Goal: Use online tool/utility: Utilize a website feature to perform a specific function

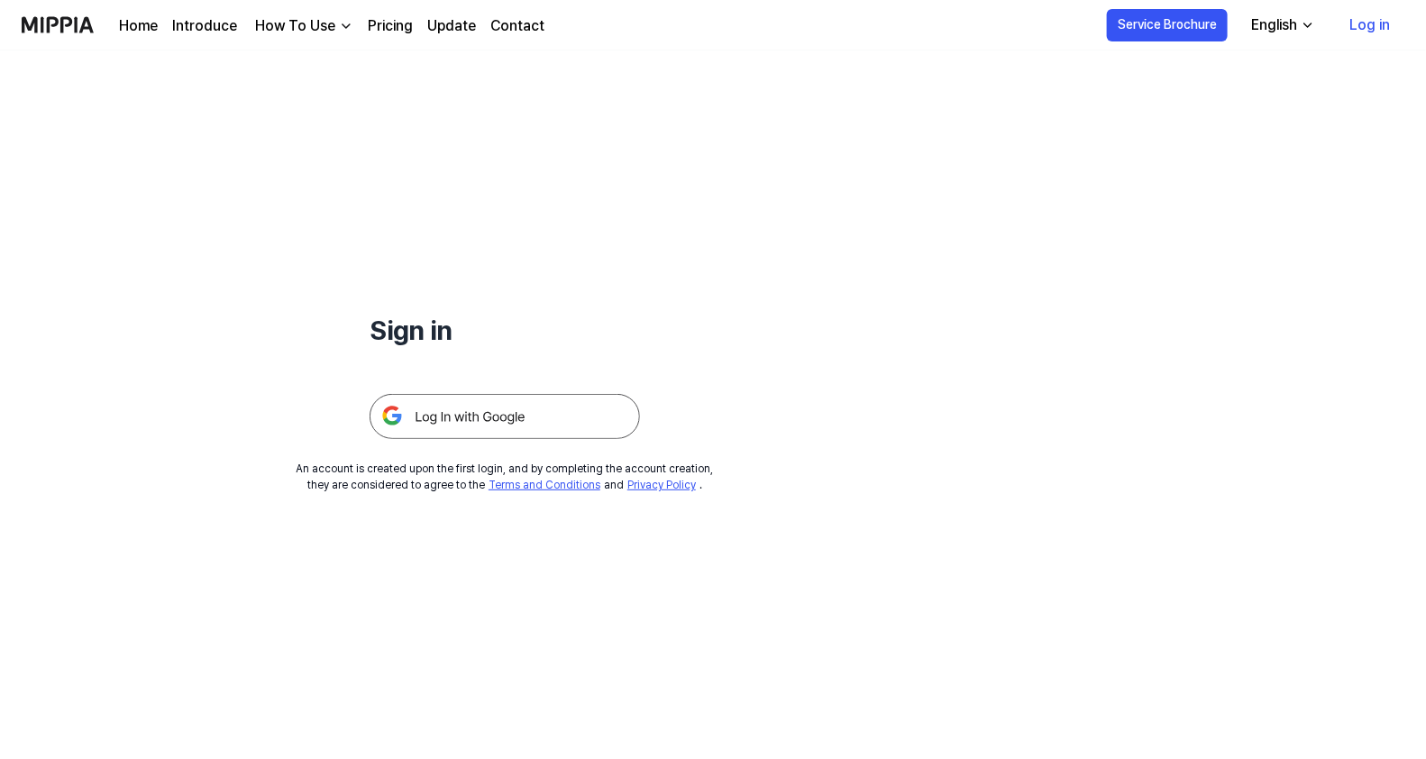
click at [467, 434] on img at bounding box center [505, 416] width 270 height 45
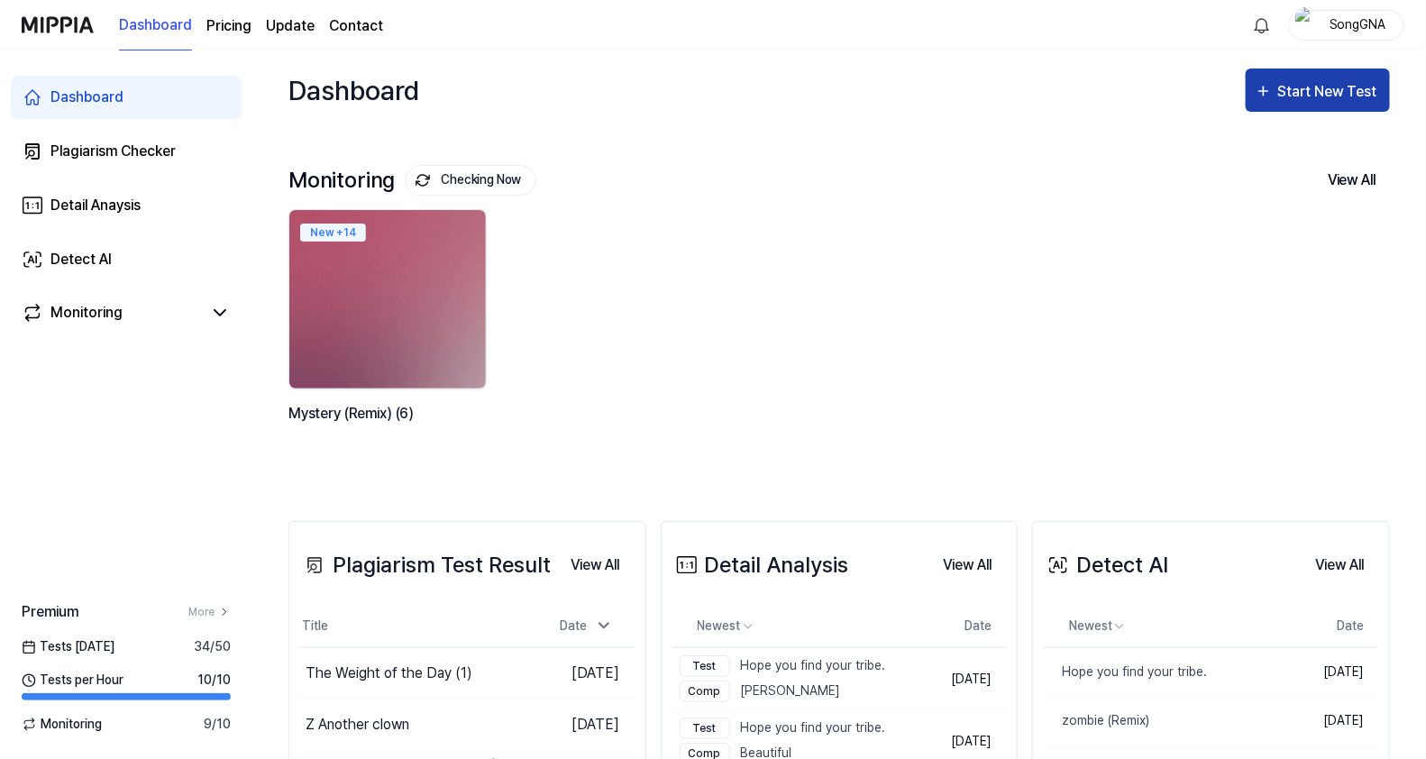
click at [1352, 93] on div "Start New Test" at bounding box center [1329, 91] width 103 height 23
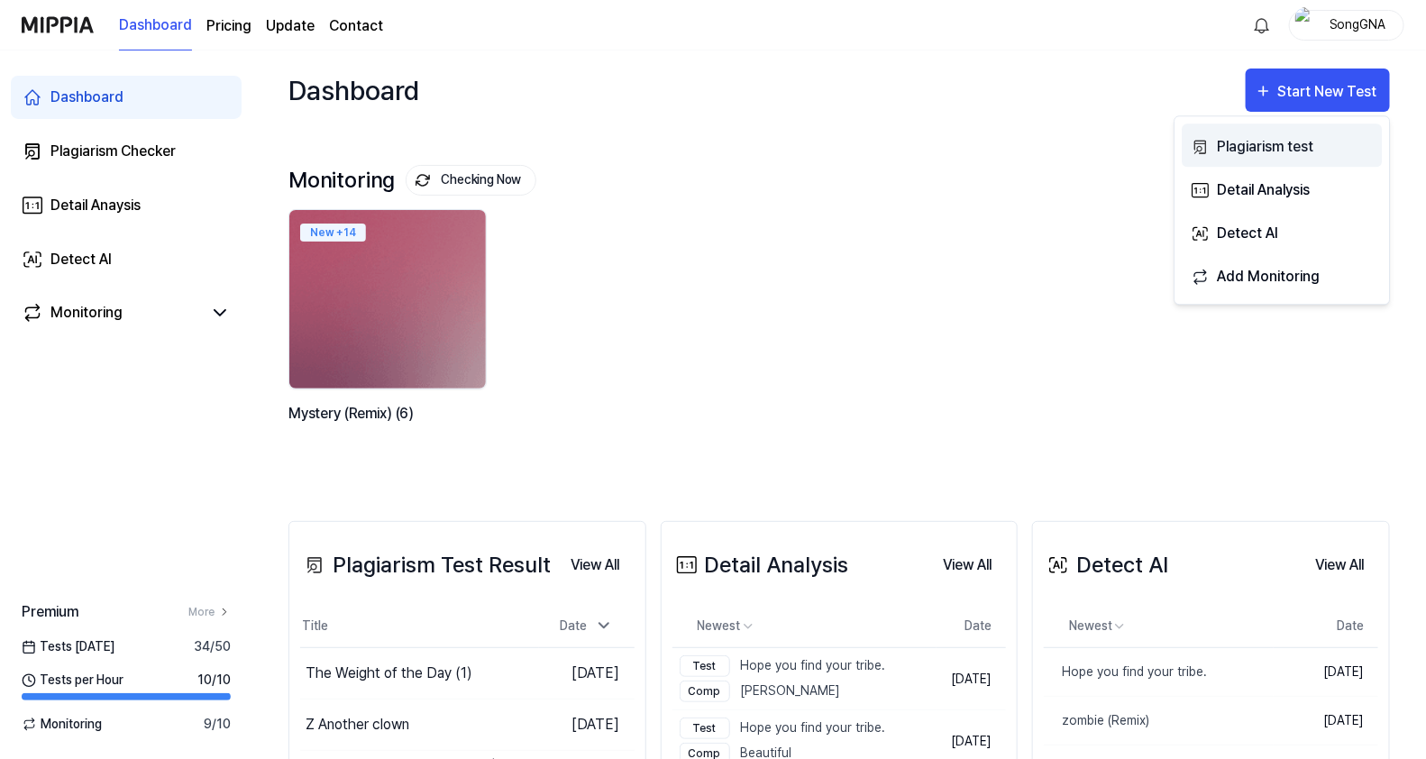
click at [1228, 142] on div "Plagiarism test" at bounding box center [1295, 146] width 157 height 23
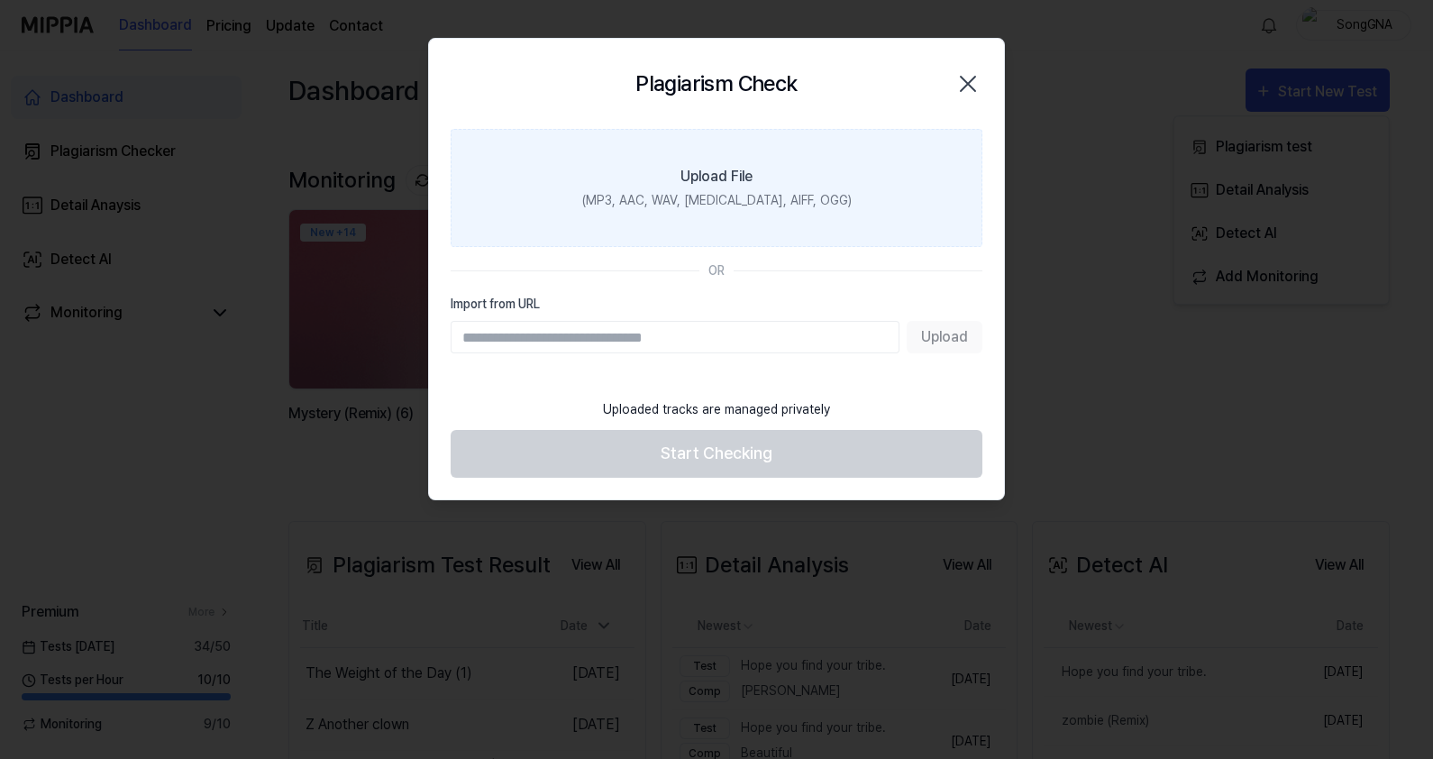
click at [731, 193] on div "(MP3, AAC, WAV, FLAC, AIFF, OGG)" at bounding box center [716, 200] width 269 height 19
click at [0, 0] on input "Upload File (MP3, AAC, WAV, FLAC, AIFF, OGG)" at bounding box center [0, 0] width 0 height 0
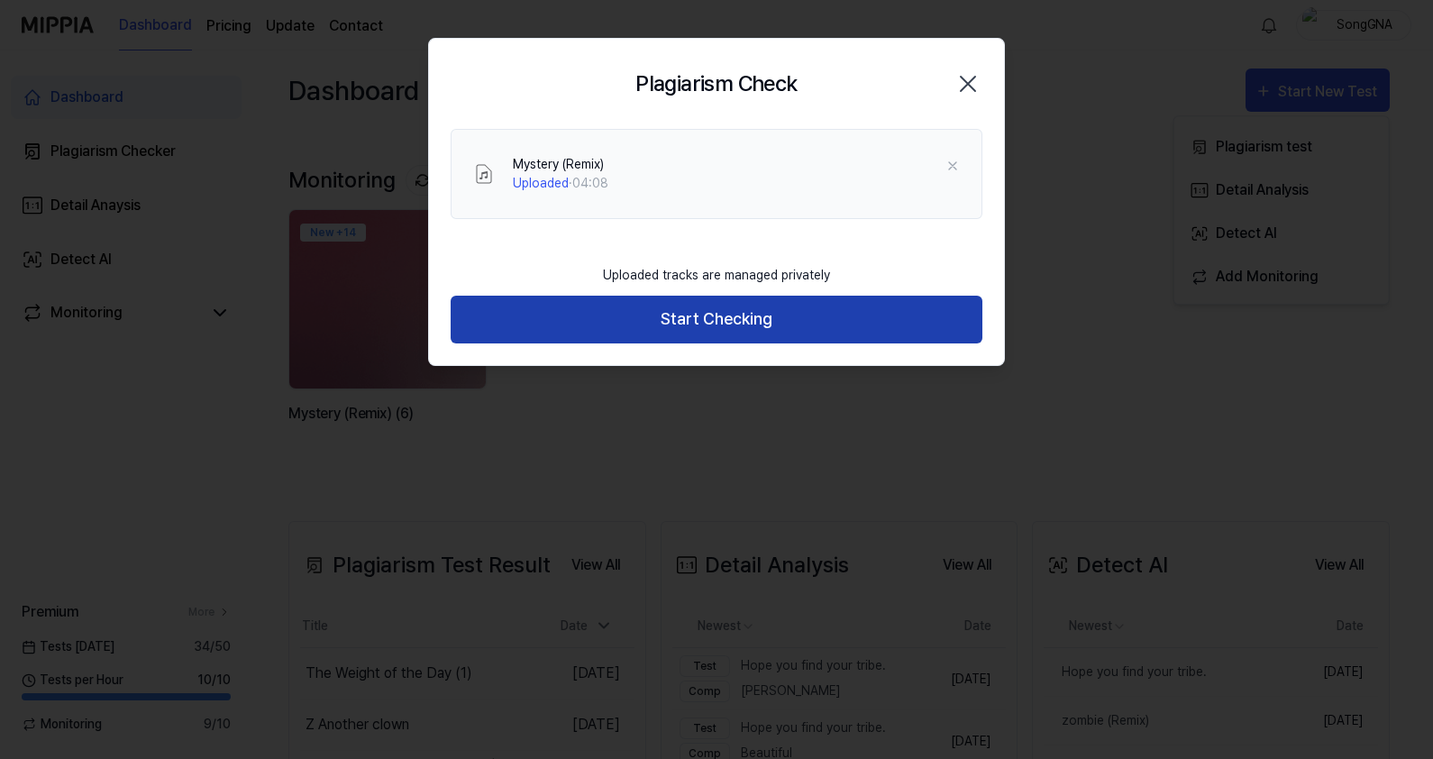
click at [686, 316] on button "Start Checking" at bounding box center [717, 320] width 532 height 48
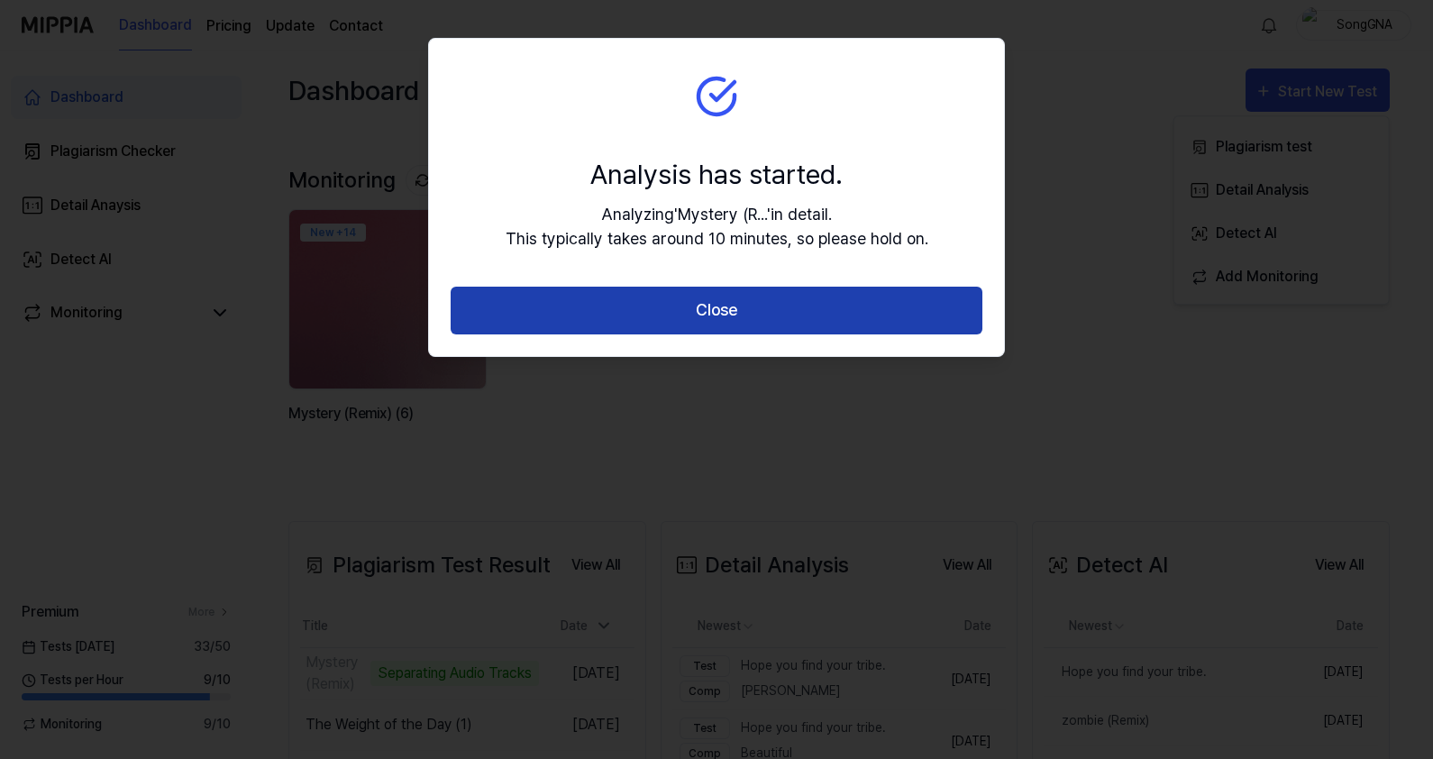
click at [686, 316] on button "Close" at bounding box center [717, 311] width 532 height 48
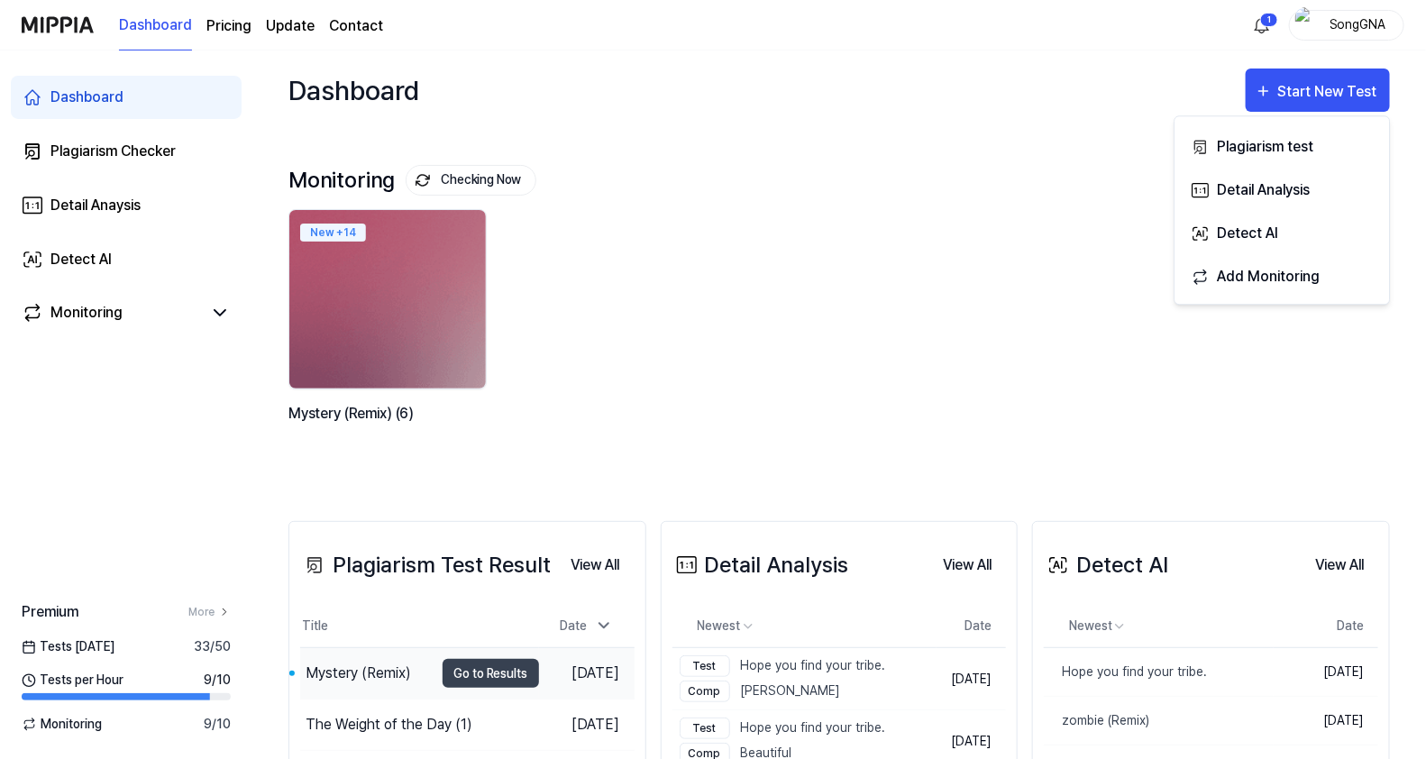
click at [342, 669] on div "Mystery (Remix)" at bounding box center [358, 673] width 105 height 22
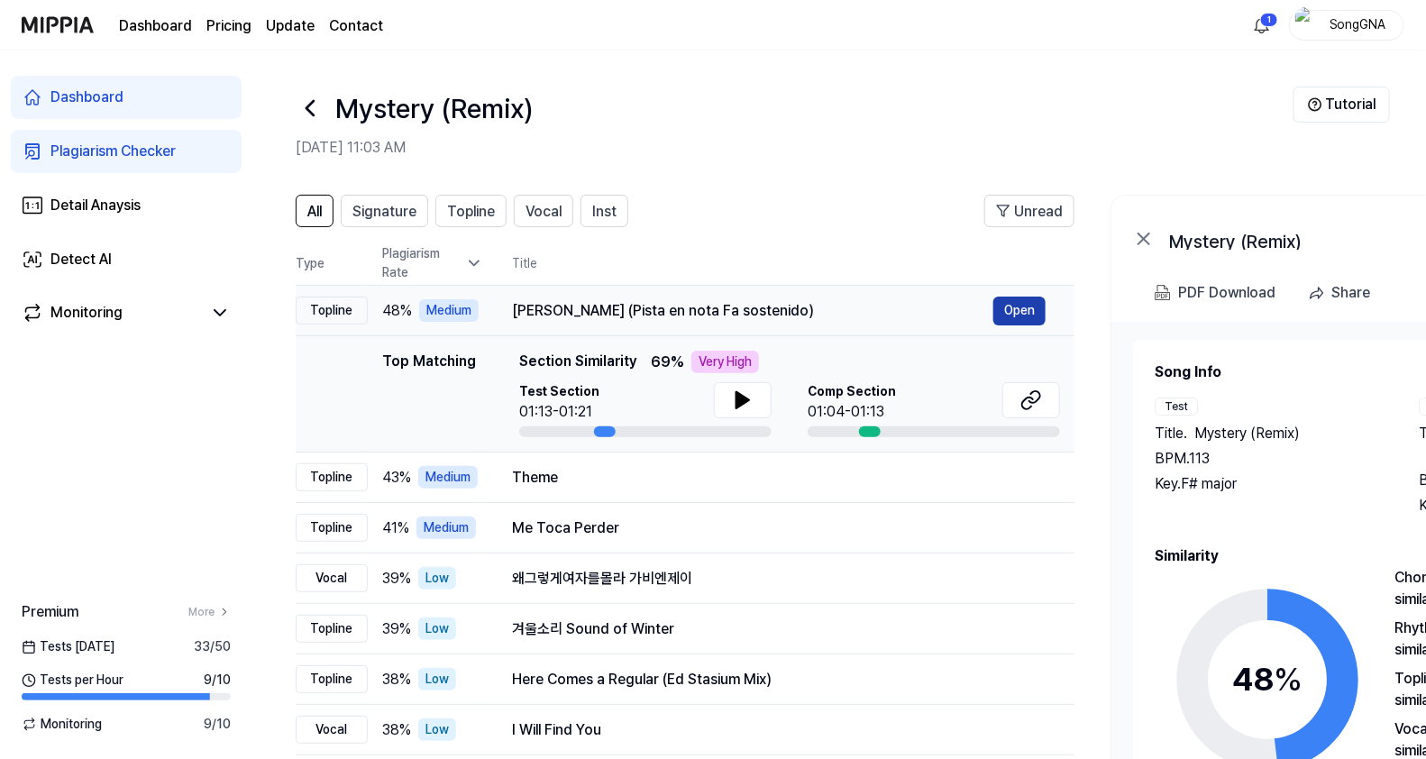
click at [1030, 306] on button "Open" at bounding box center [1019, 311] width 52 height 29
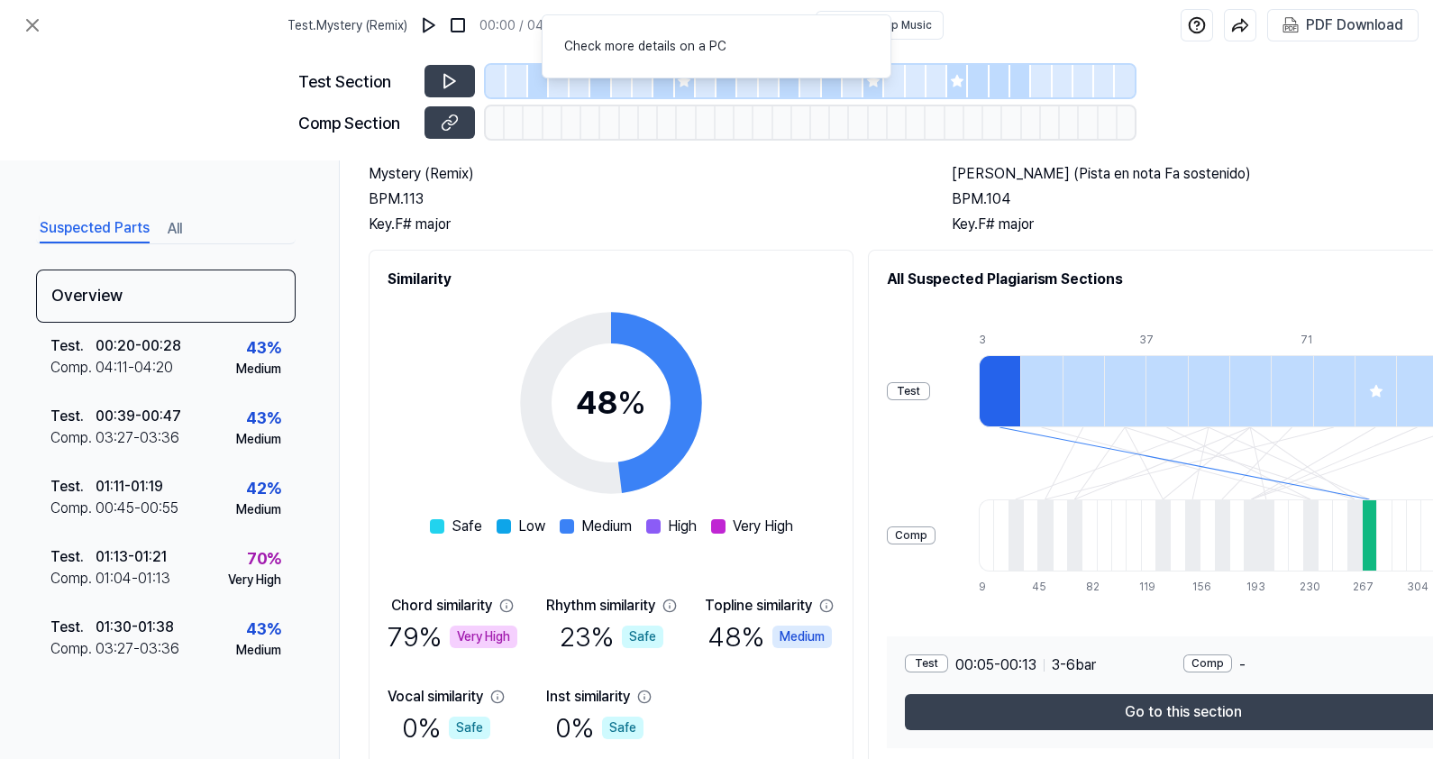
scroll to position [205, 0]
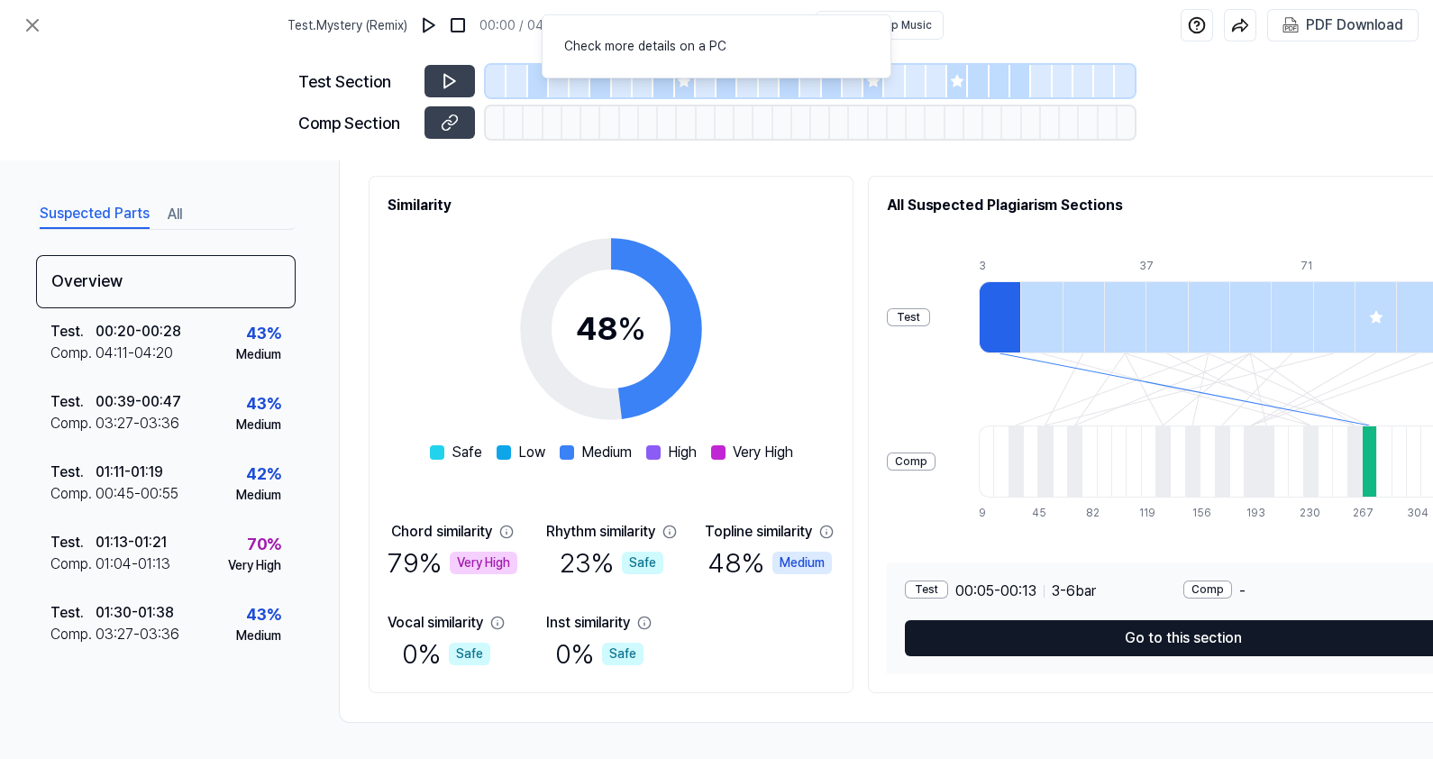
click at [1197, 631] on button "Go to this section" at bounding box center [1183, 638] width 557 height 36
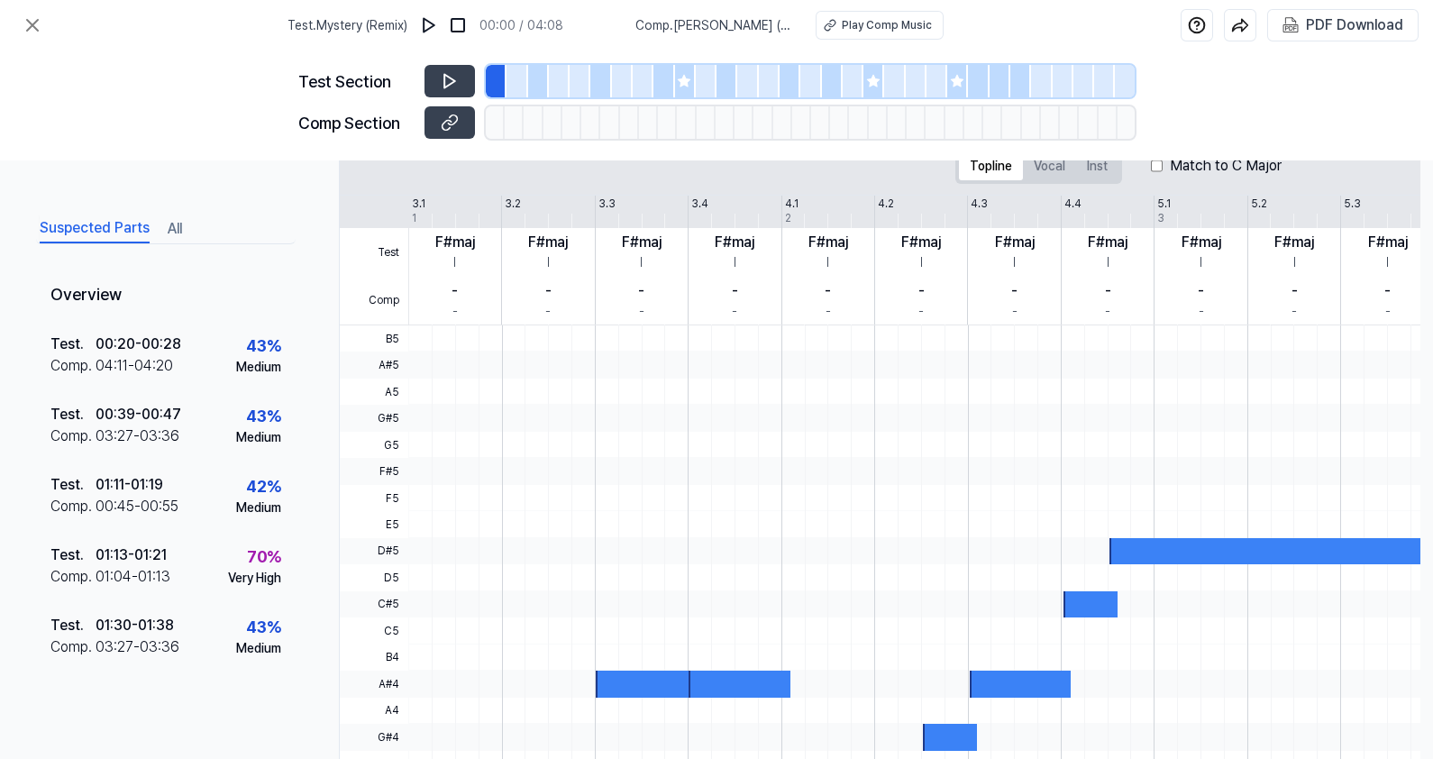
scroll to position [371, 0]
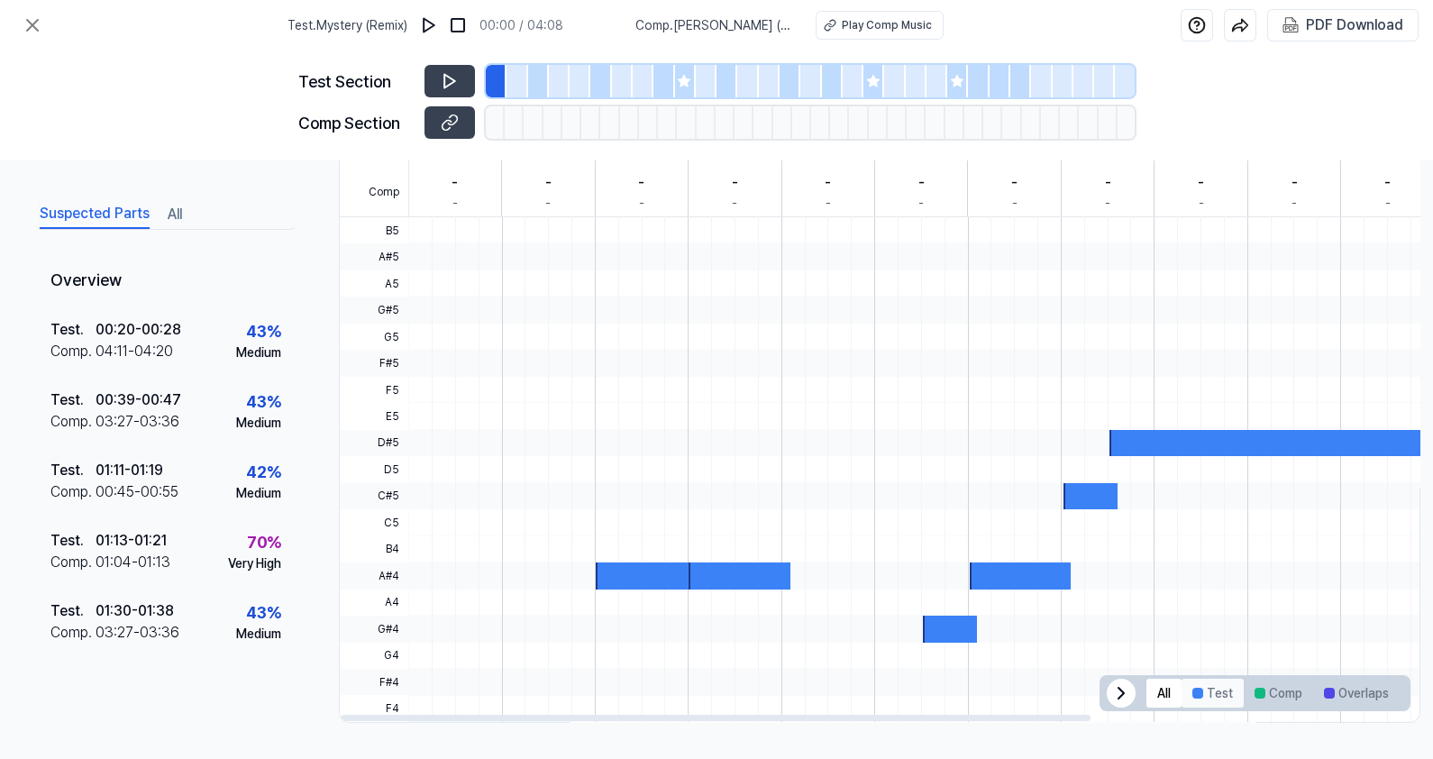
click at [1222, 685] on button "Test" at bounding box center [1213, 693] width 62 height 29
click at [1267, 689] on button "Comp" at bounding box center [1278, 693] width 69 height 29
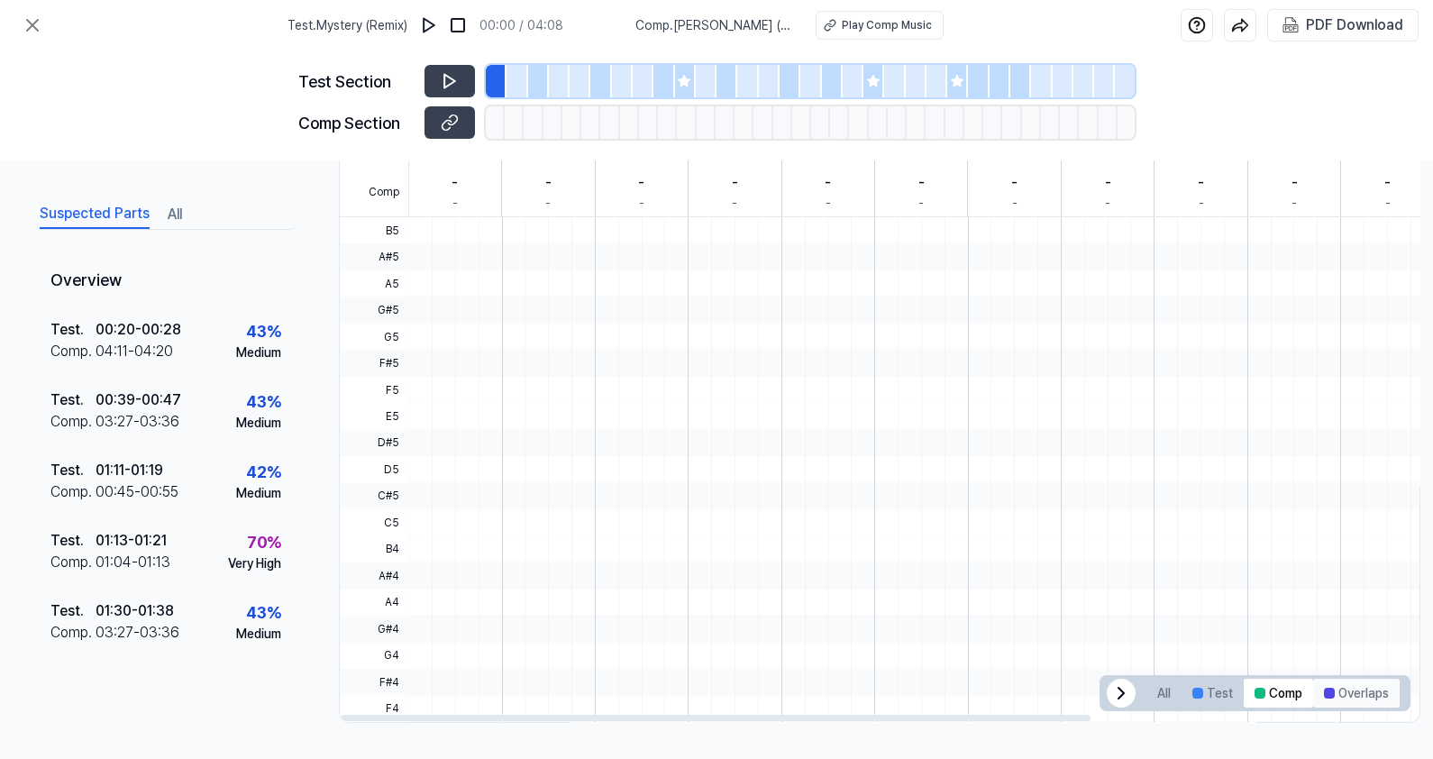
click at [1339, 699] on button "Overlaps" at bounding box center [1356, 693] width 87 height 29
click at [1160, 694] on button "All" at bounding box center [1163, 693] width 35 height 29
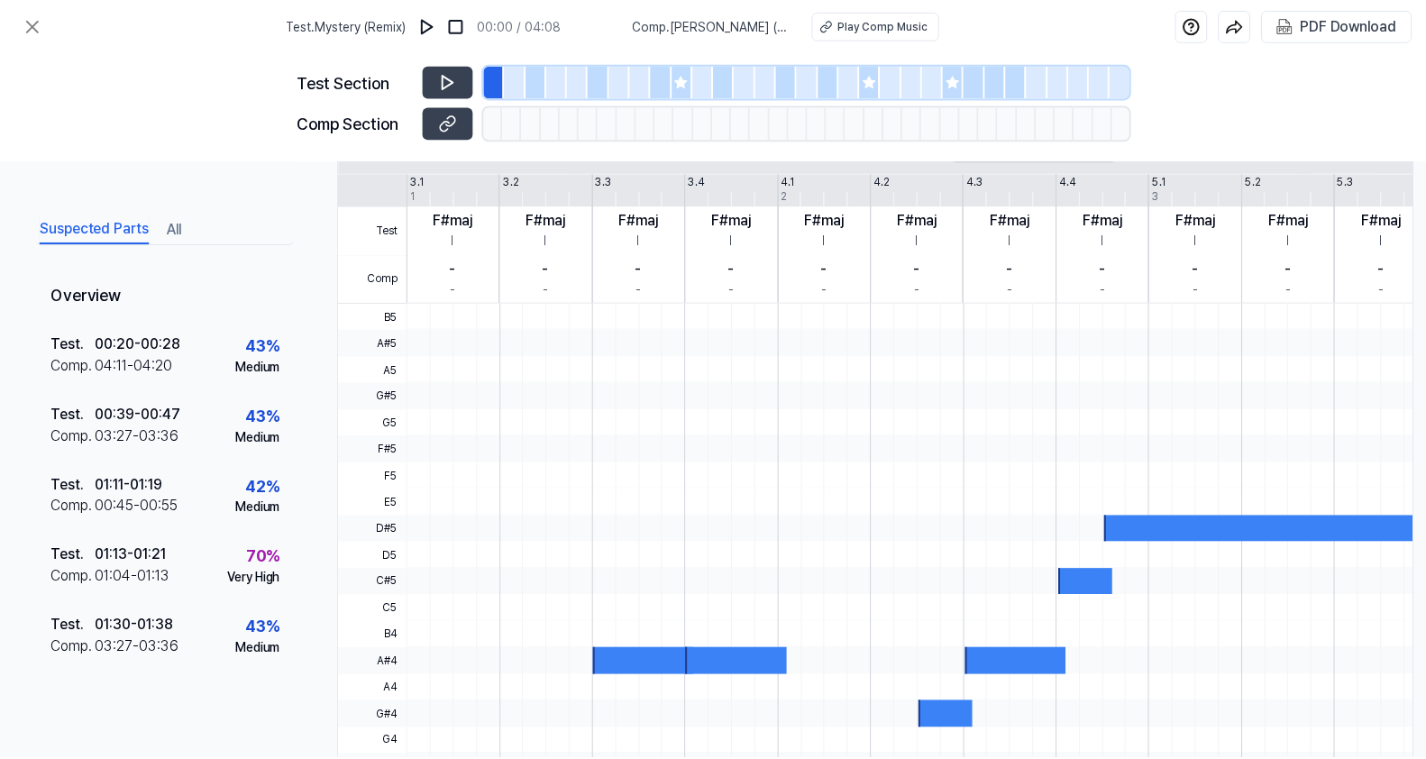
scroll to position [259, 0]
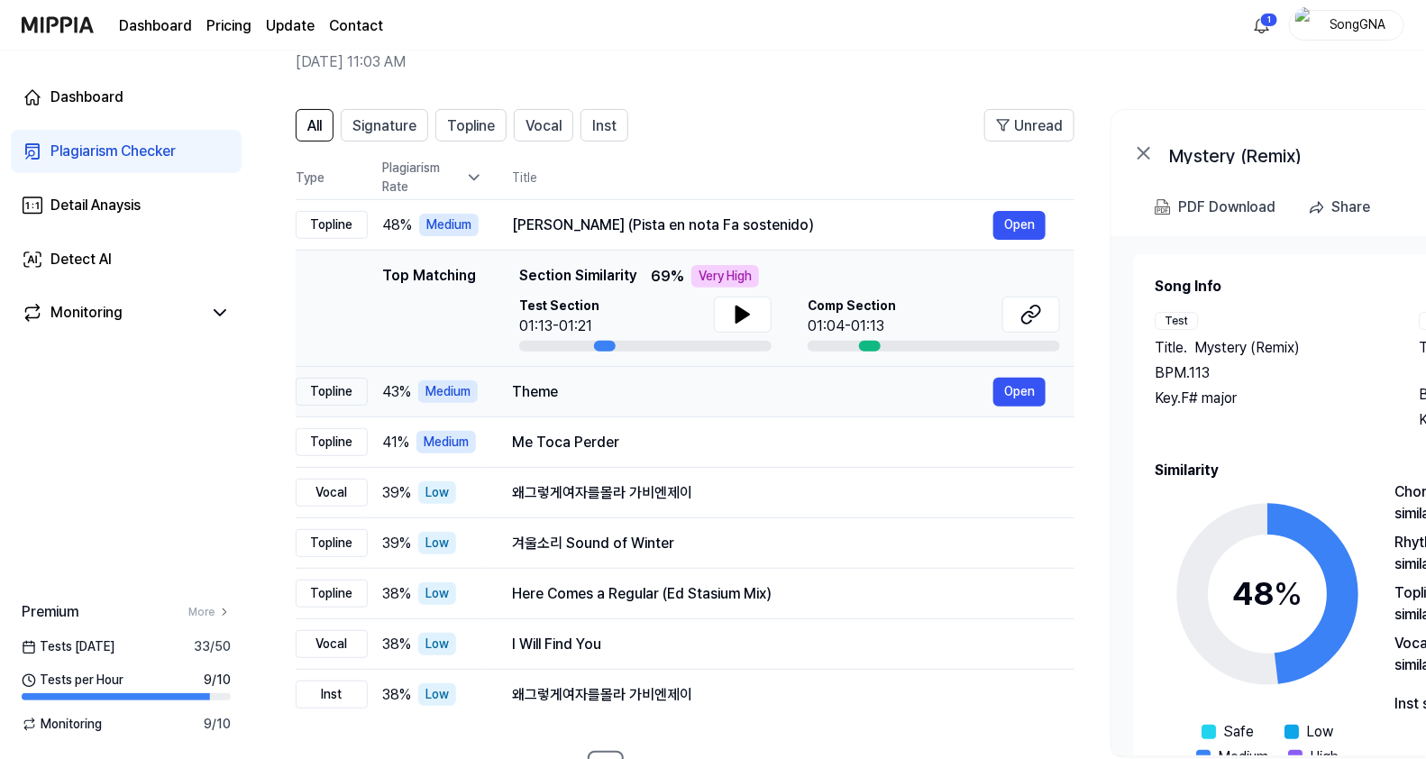
scroll to position [112, 0]
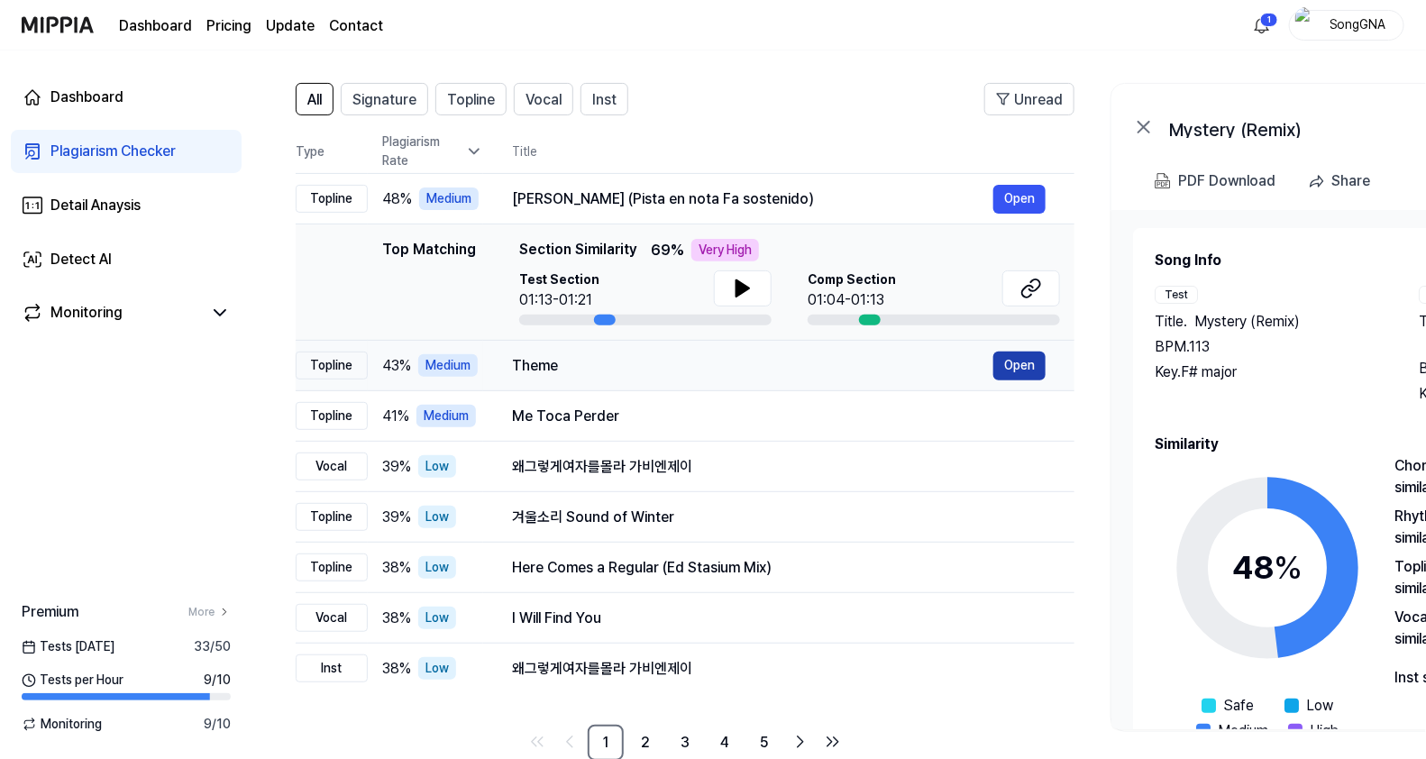
click at [1018, 371] on button "Open" at bounding box center [1019, 365] width 52 height 29
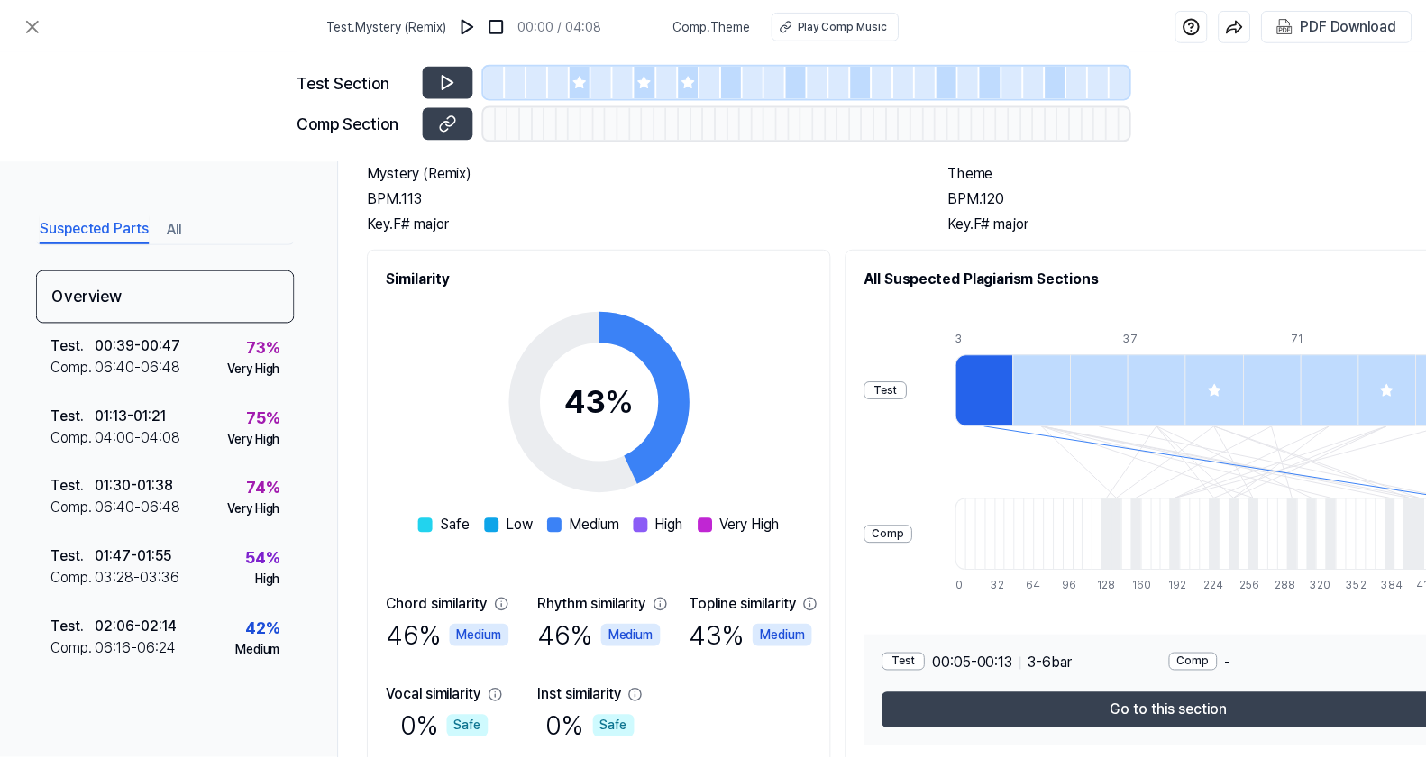
scroll to position [93, 0]
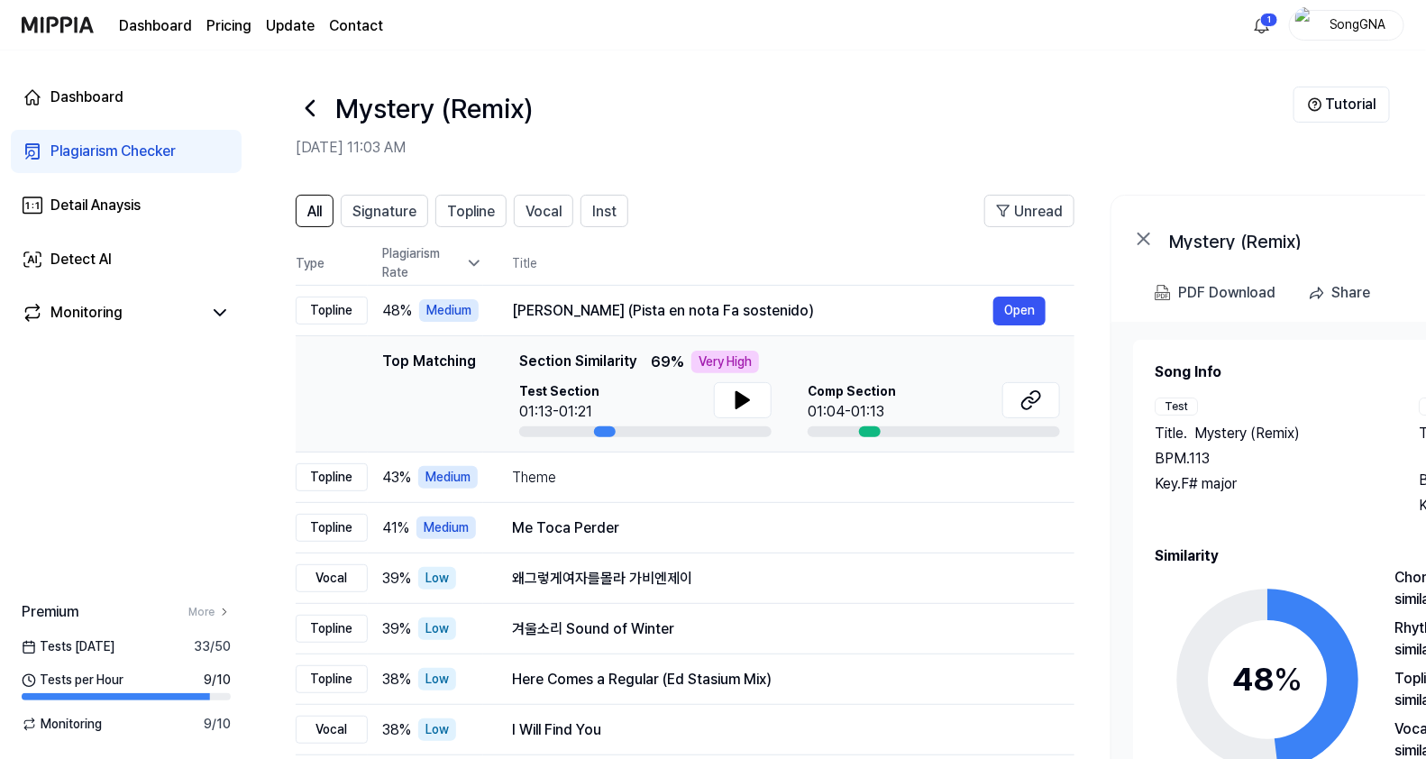
click at [76, 143] on div "Plagiarism Checker" at bounding box center [112, 152] width 125 height 22
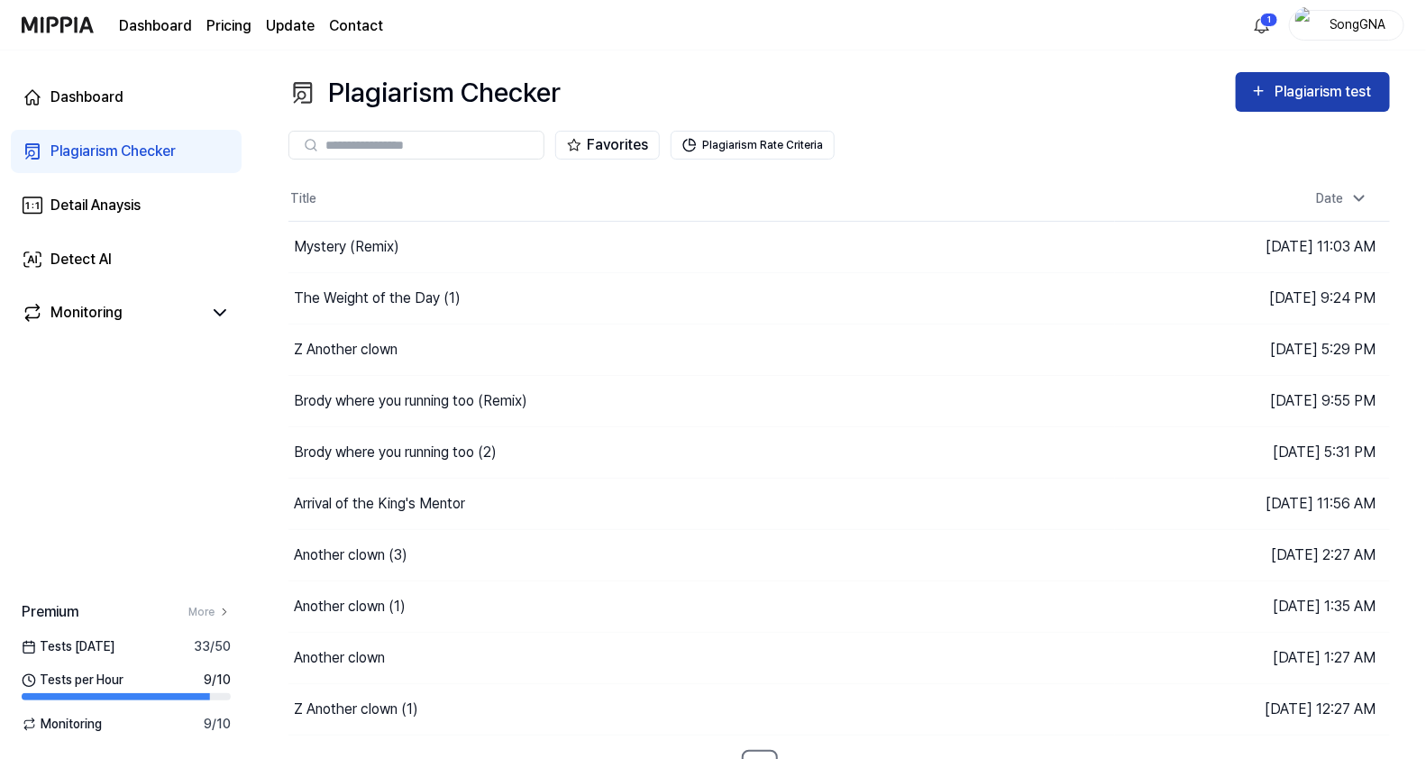
click at [1328, 81] on div "Plagiarism test" at bounding box center [1324, 91] width 101 height 23
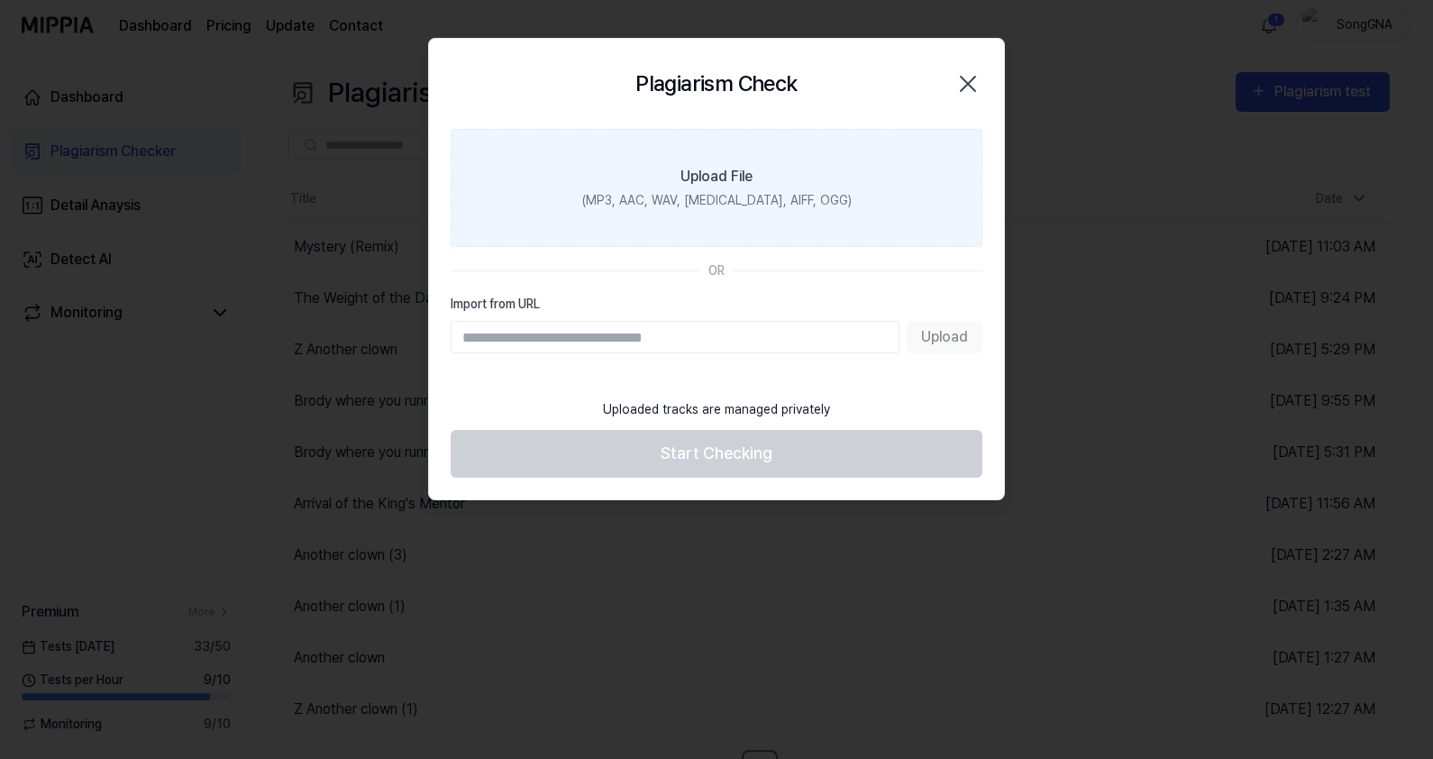
click at [752, 188] on label "Upload File (MP3, AAC, WAV, FLAC, AIFF, OGG)" at bounding box center [717, 188] width 532 height 118
click at [0, 0] on input "Upload File (MP3, AAC, WAV, FLAC, AIFF, OGG)" at bounding box center [0, 0] width 0 height 0
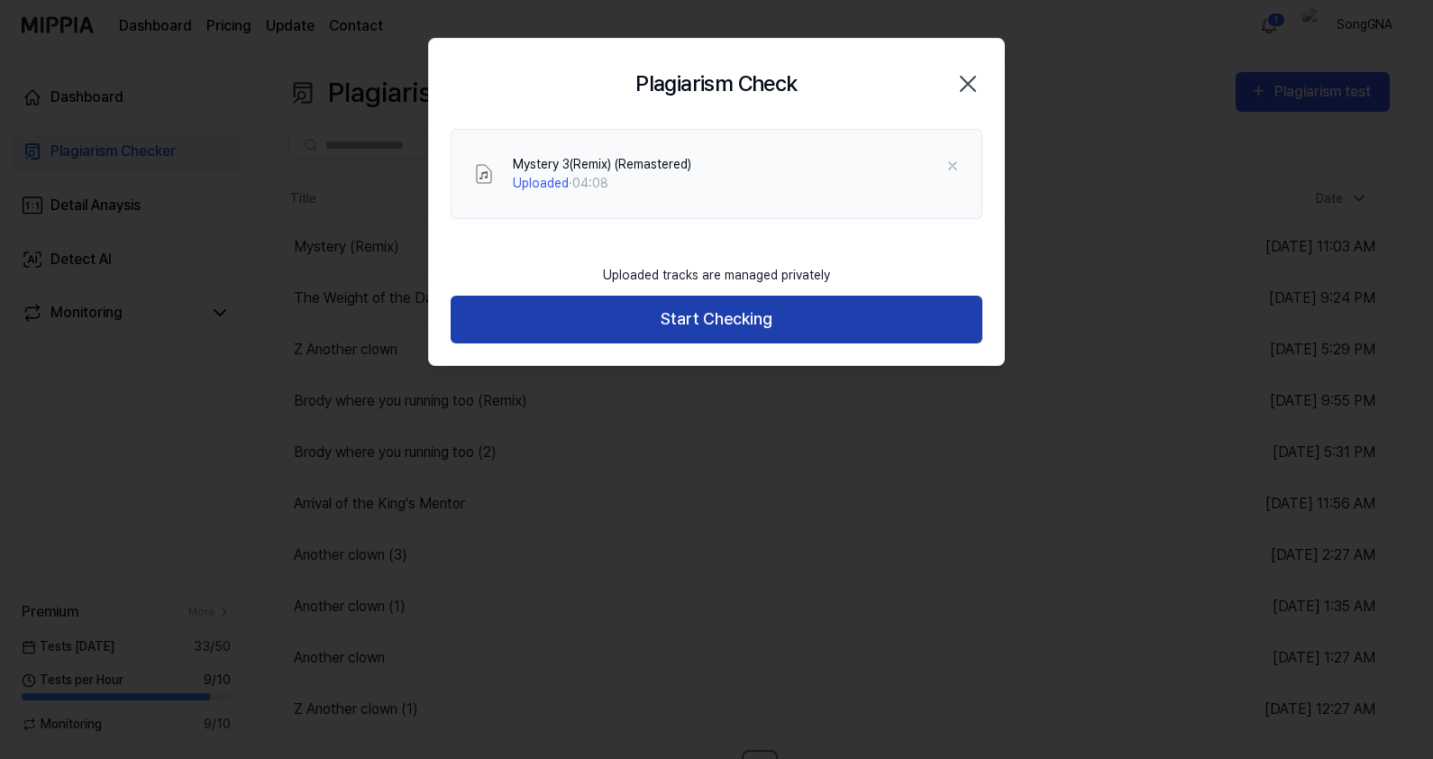
click at [690, 311] on button "Start Checking" at bounding box center [717, 320] width 532 height 48
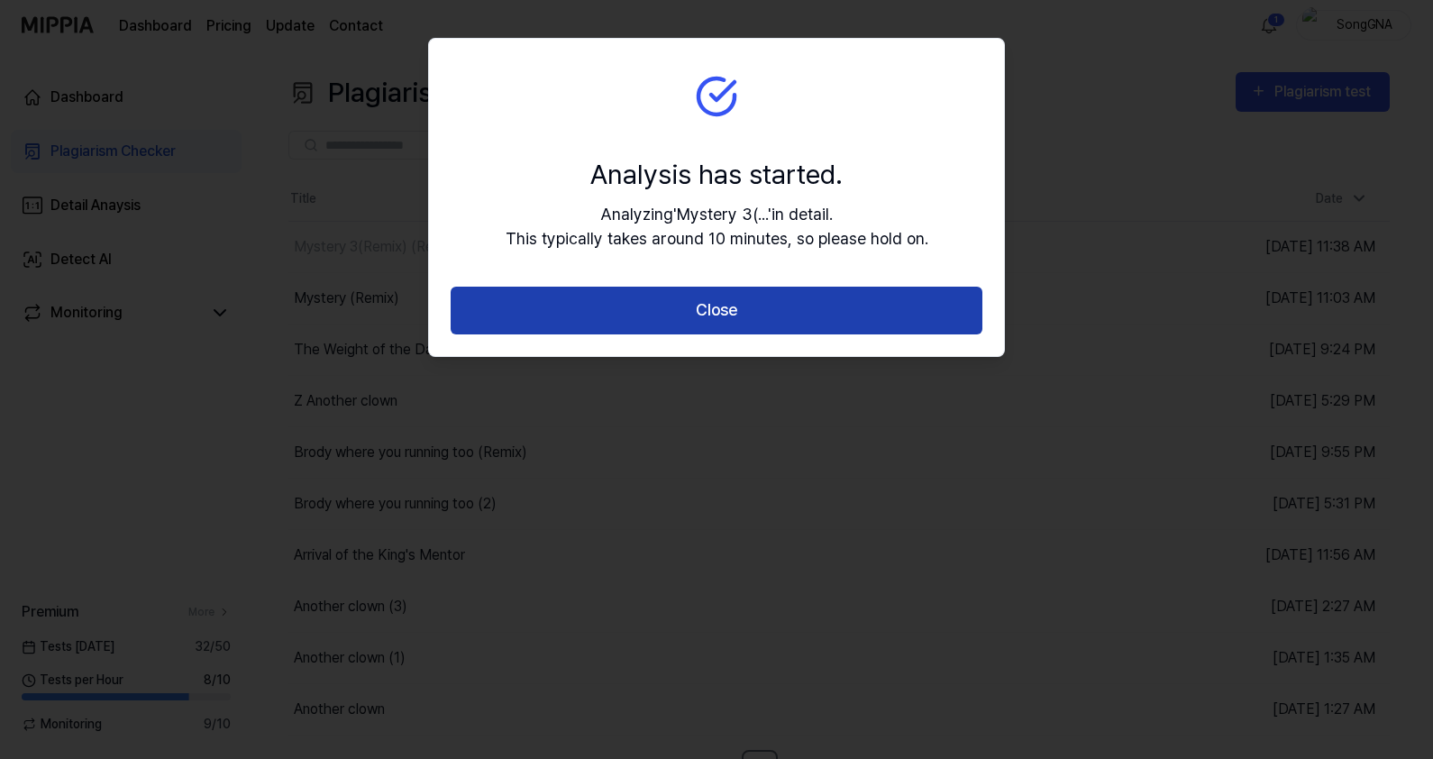
click at [691, 317] on button "Close" at bounding box center [717, 311] width 532 height 48
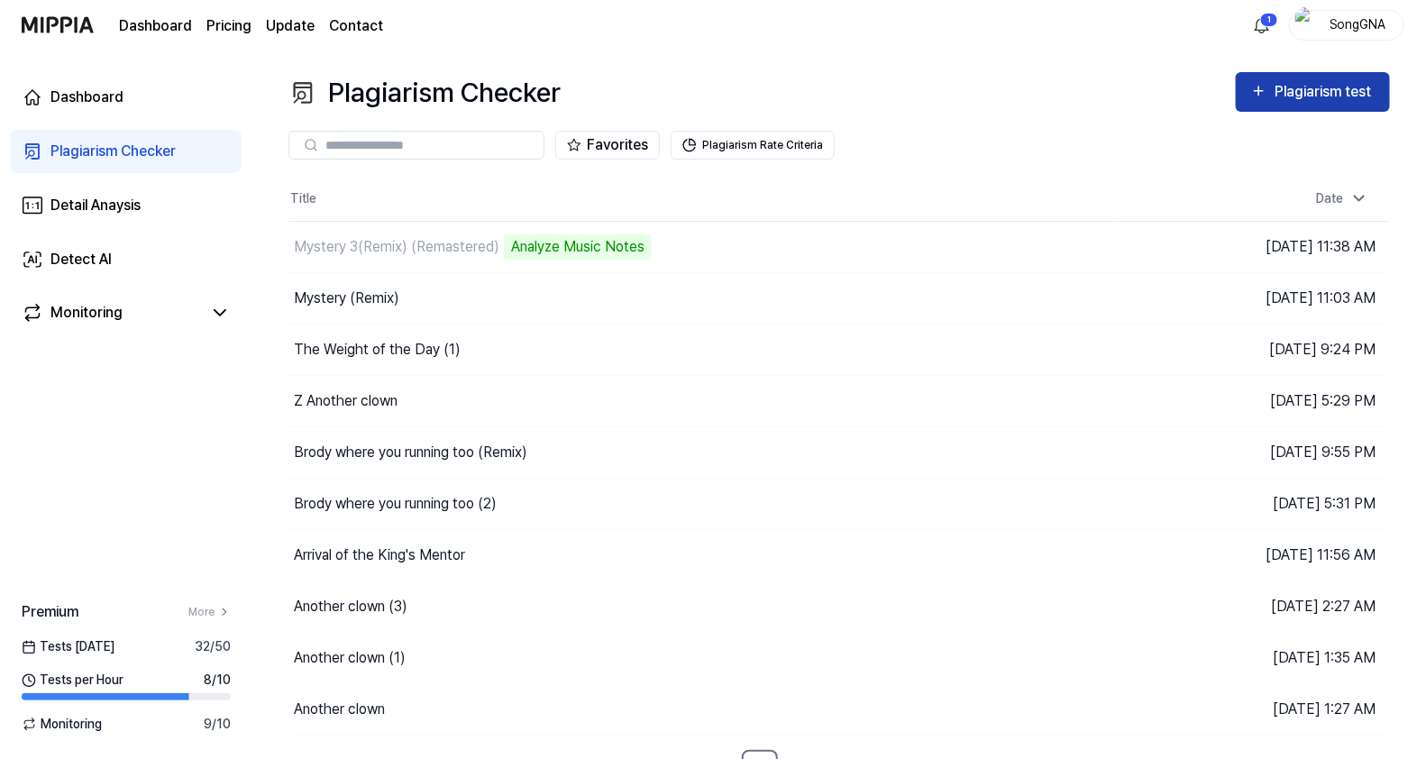
click at [1271, 72] on button "Plagiarism test" at bounding box center [1313, 92] width 154 height 40
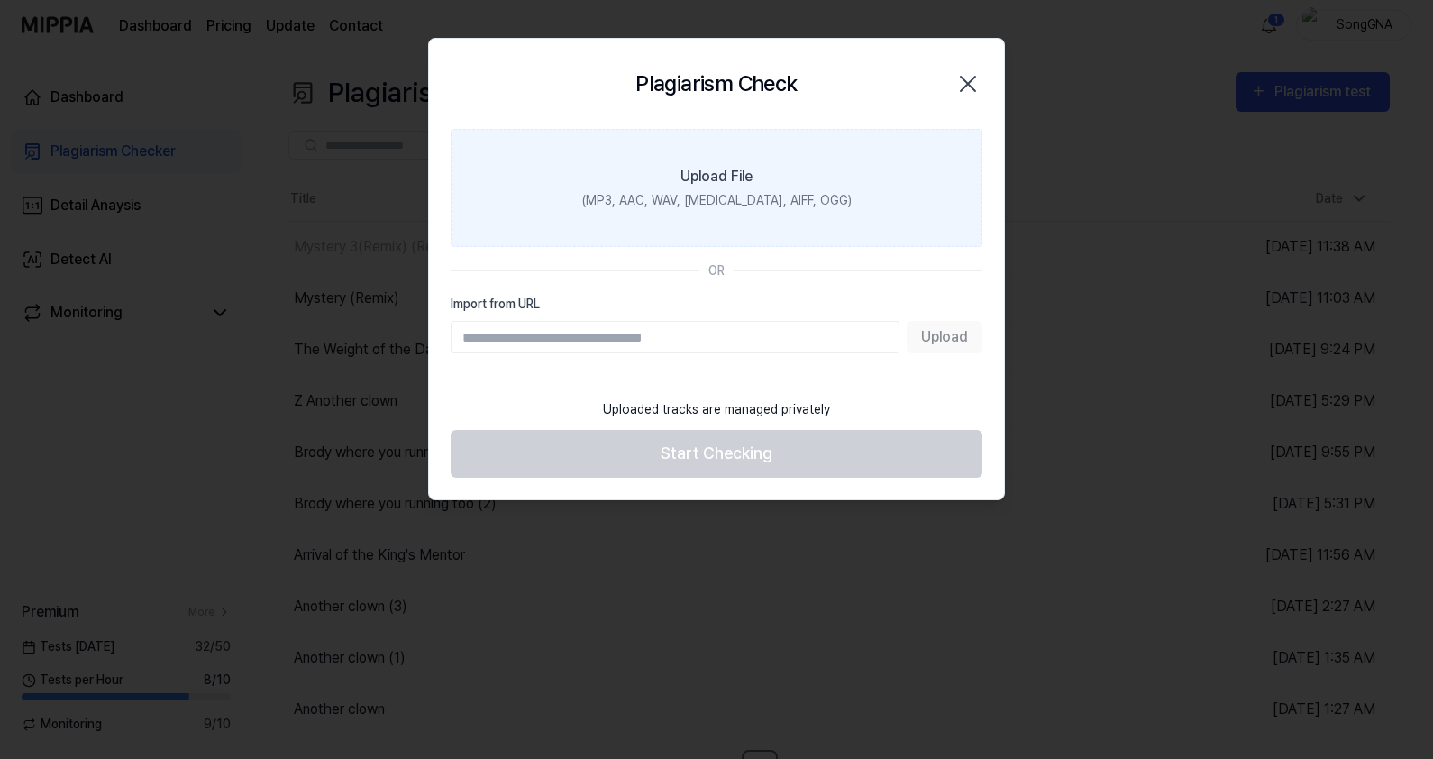
click at [726, 176] on div "Upload File" at bounding box center [716, 177] width 72 height 22
click at [0, 0] on input "Upload File (MP3, AAC, WAV, FLAC, AIFF, OGG)" at bounding box center [0, 0] width 0 height 0
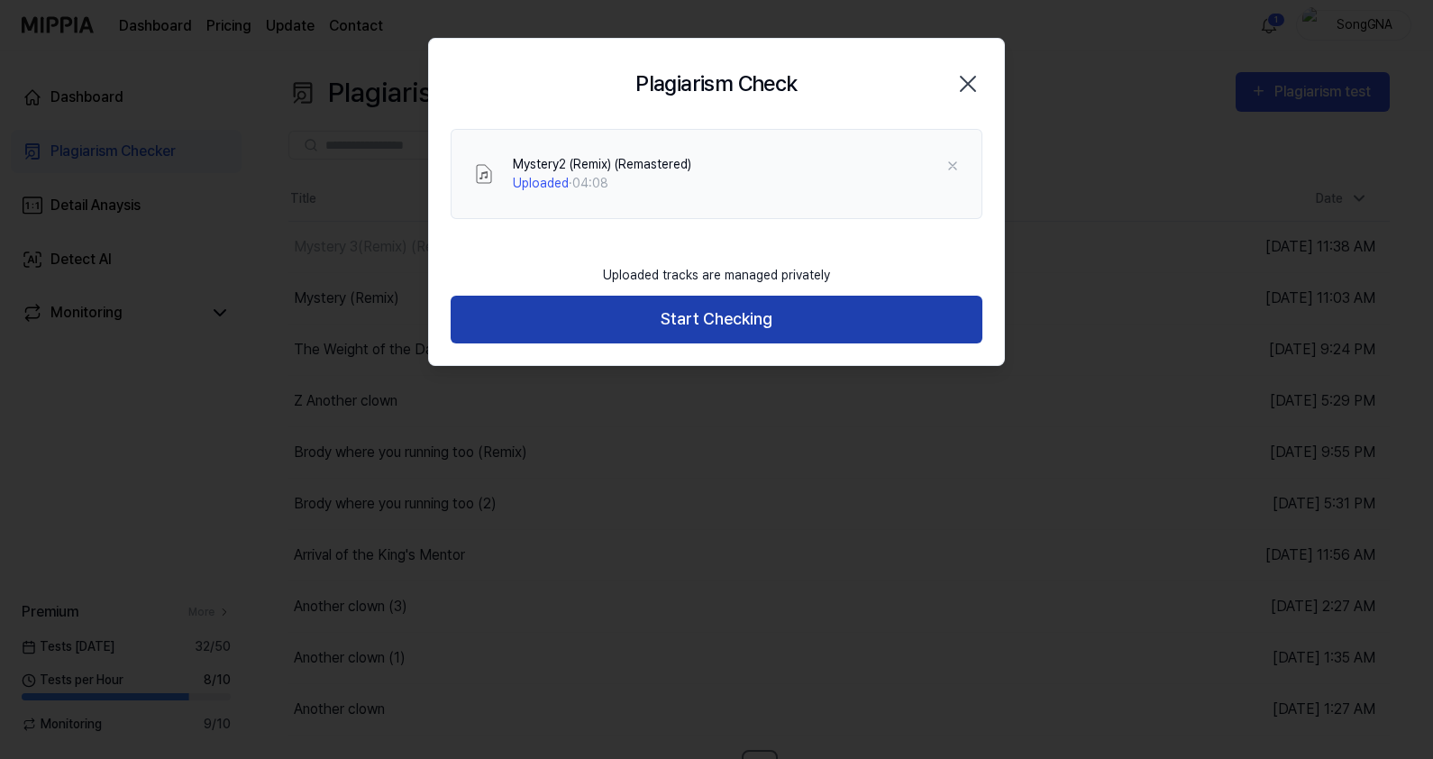
click at [738, 306] on button "Start Checking" at bounding box center [717, 320] width 532 height 48
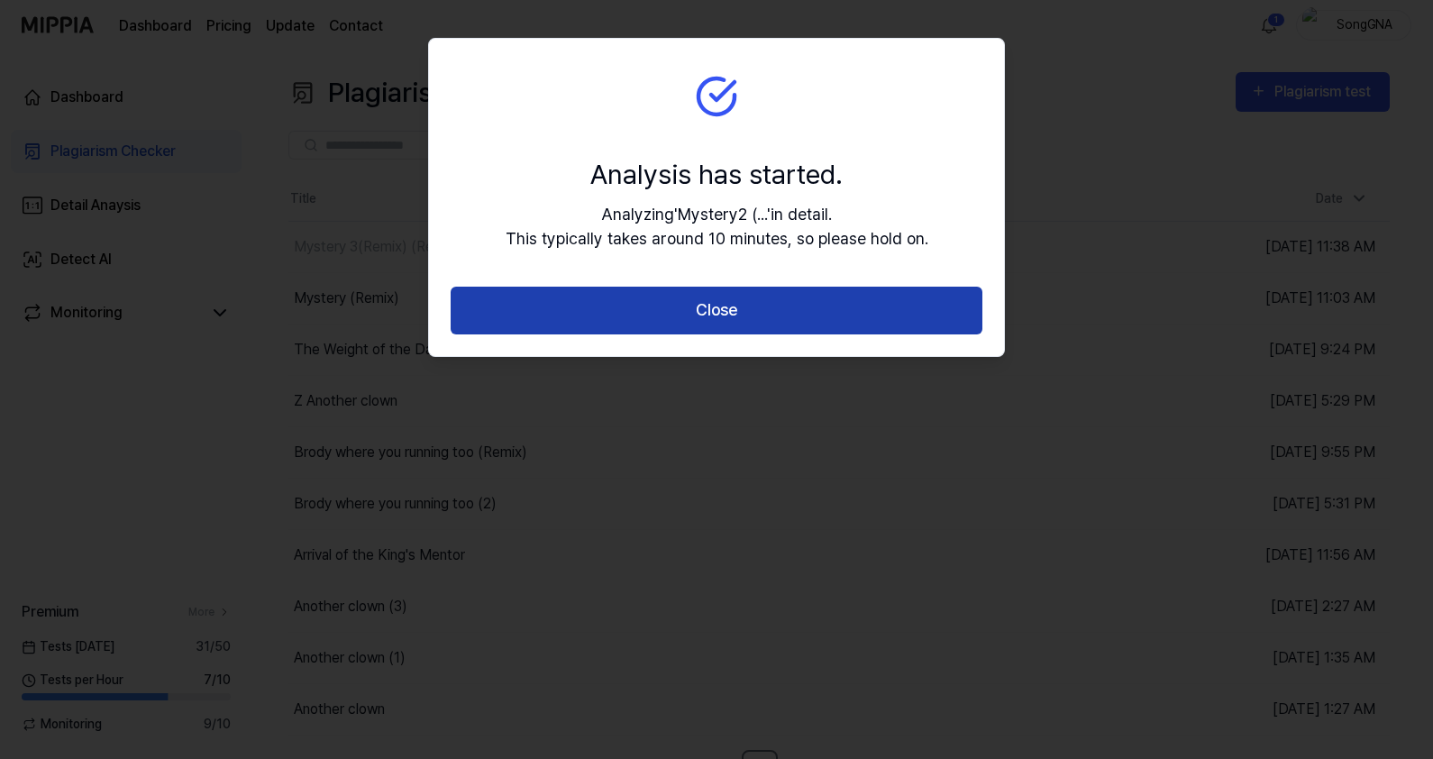
click at [743, 318] on button "Close" at bounding box center [717, 311] width 532 height 48
